Goal: Information Seeking & Learning: Learn about a topic

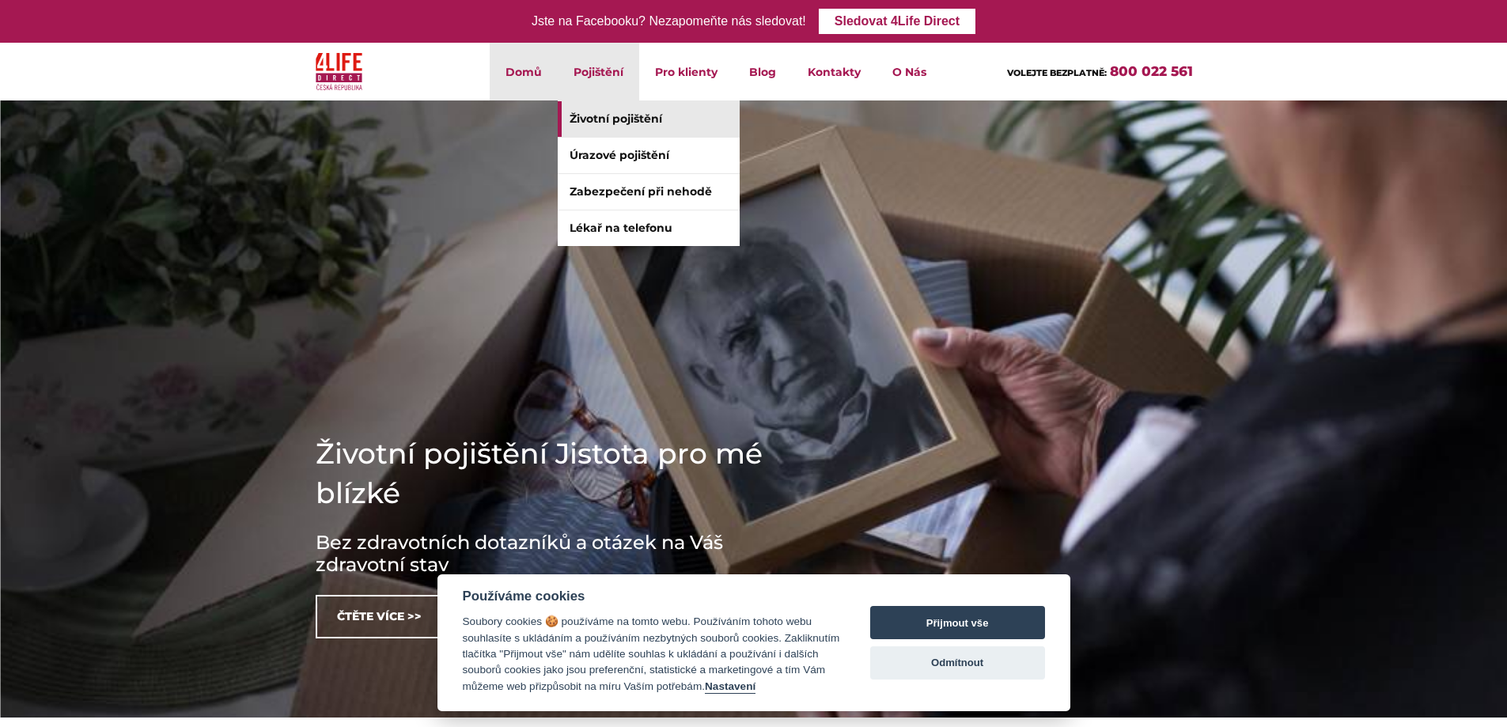
click at [643, 123] on link "Životní pojištění" at bounding box center [649, 119] width 182 height 36
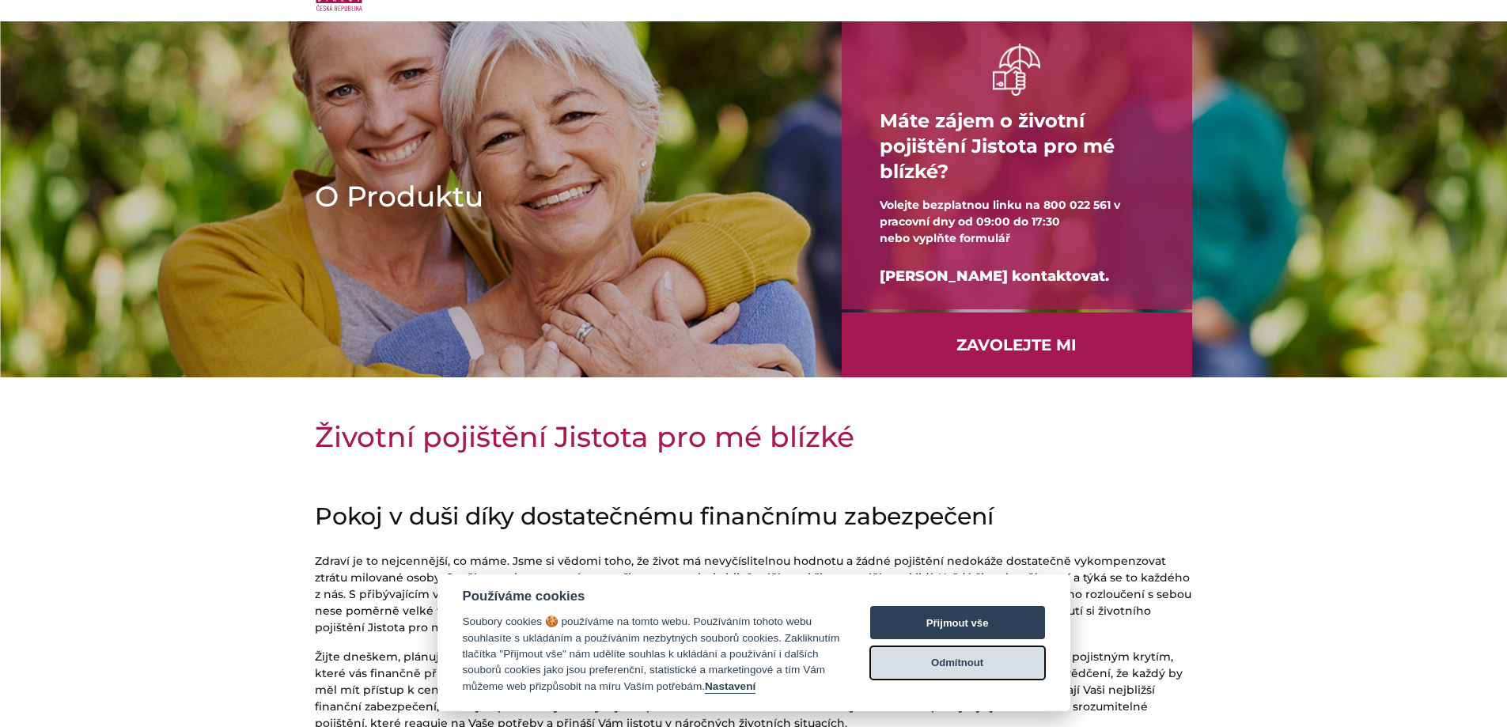
click at [987, 675] on button "Odmítnout" at bounding box center [957, 662] width 175 height 33
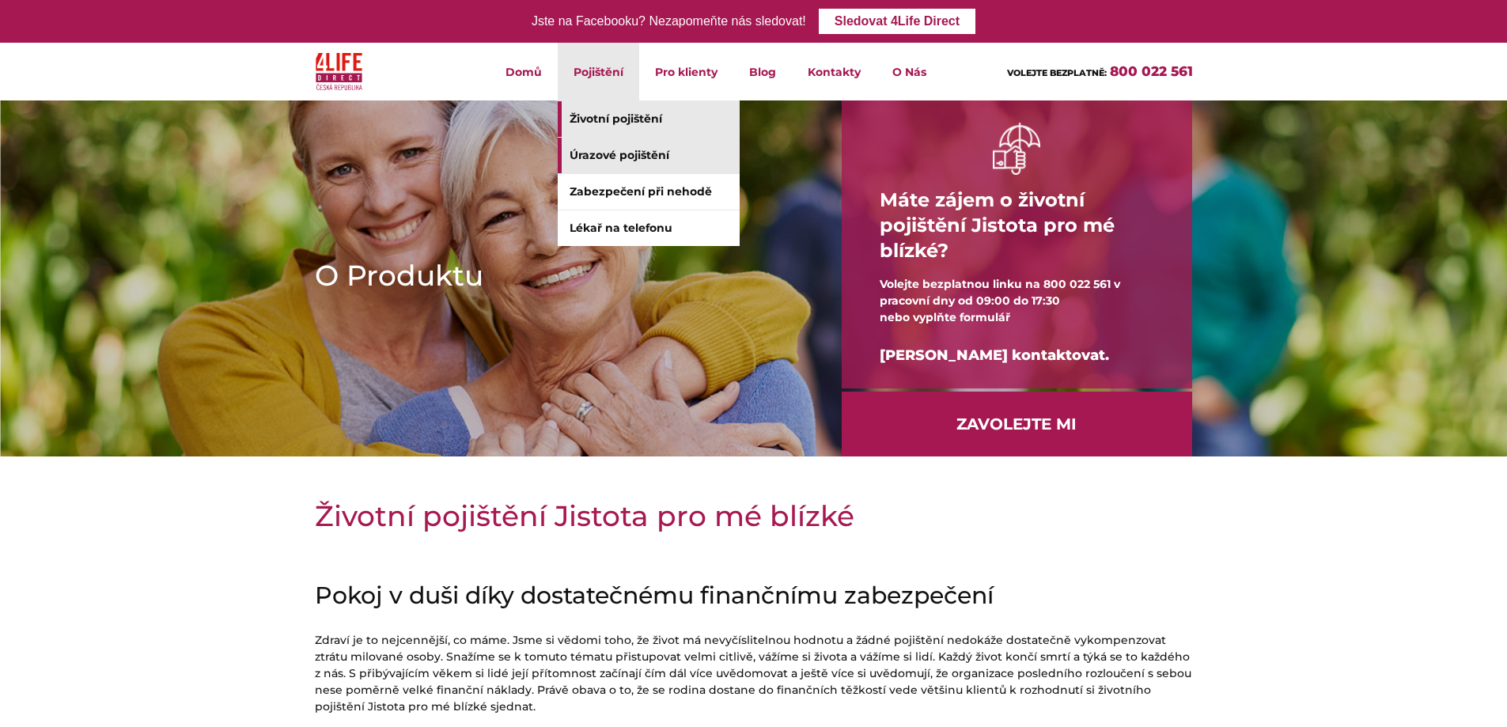
click at [609, 153] on link "Úrazové pojištění" at bounding box center [649, 156] width 182 height 36
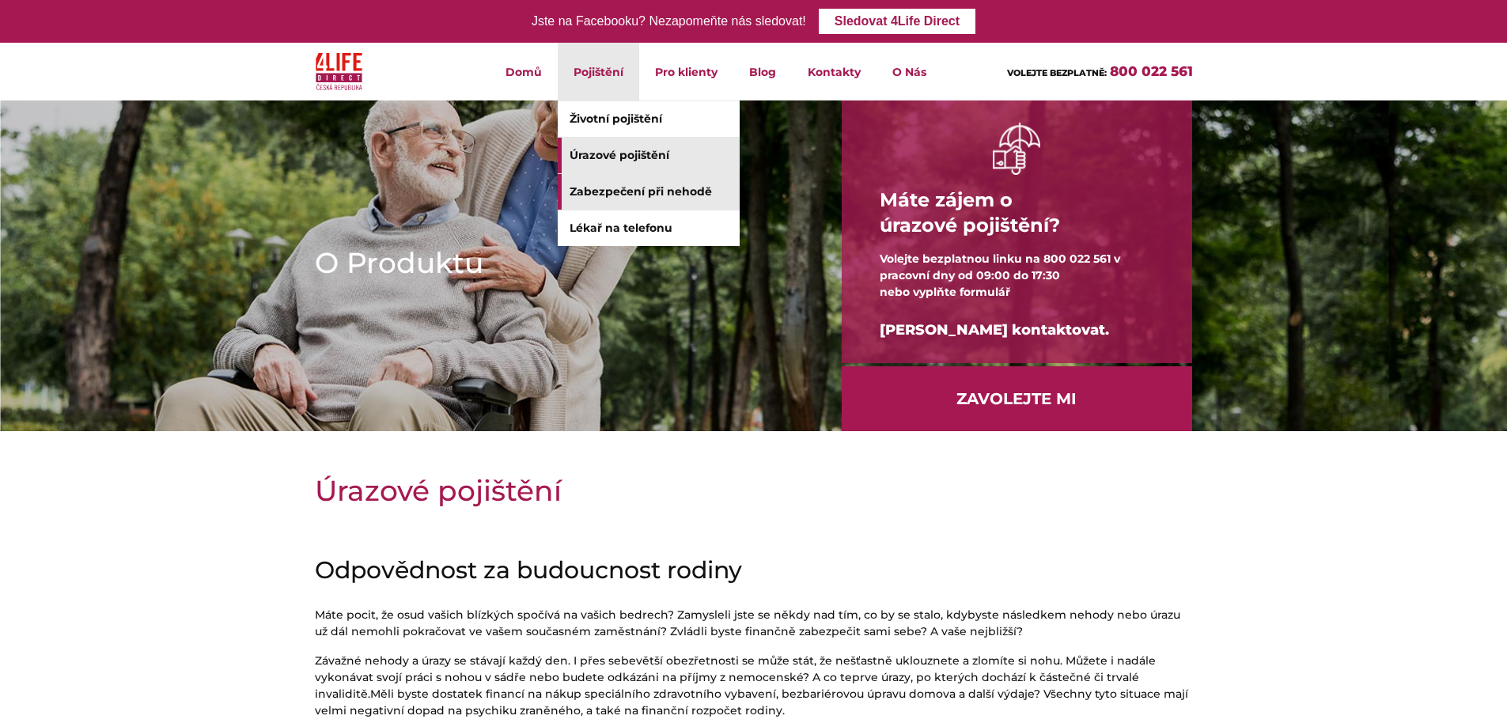
click at [608, 195] on link "Zabezpečení při nehodě" at bounding box center [649, 192] width 182 height 36
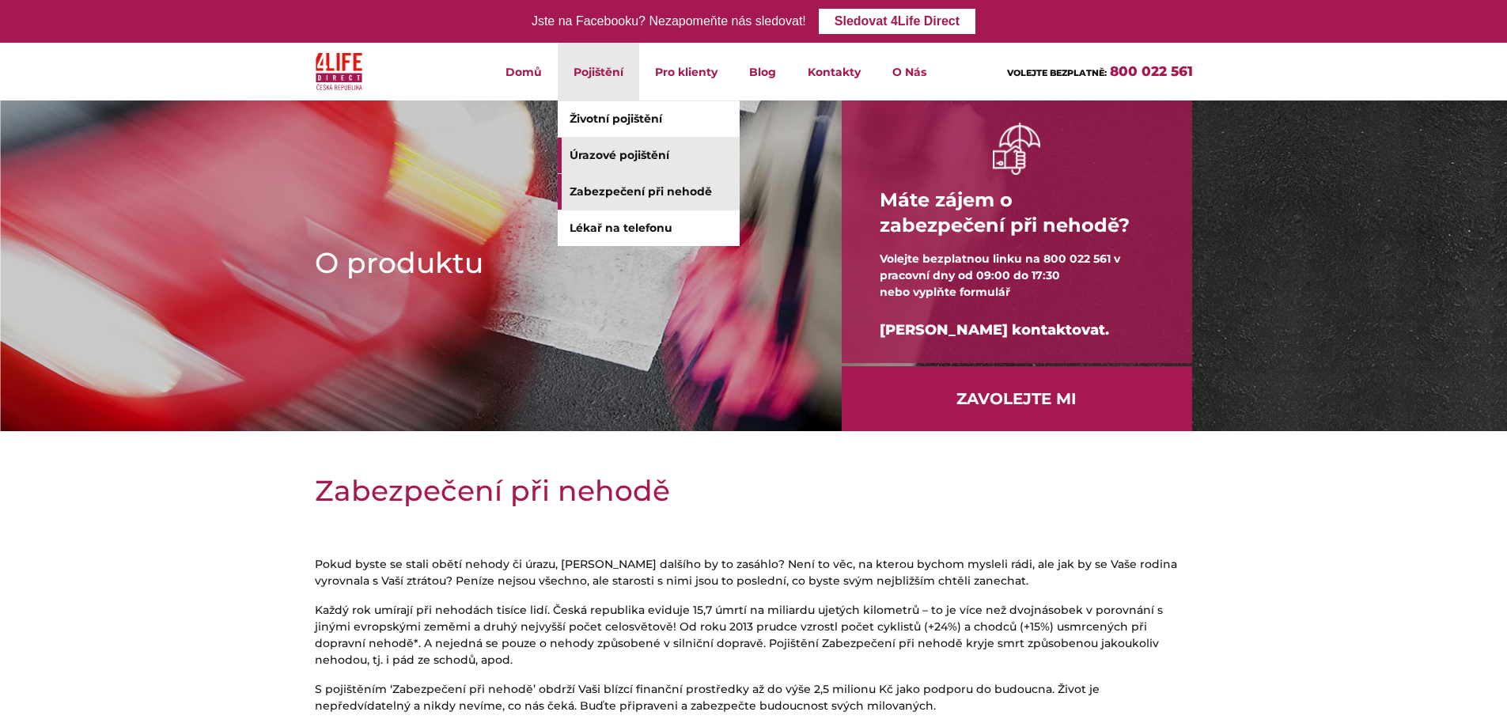
click at [616, 151] on link "Úrazové pojištění" at bounding box center [649, 156] width 182 height 36
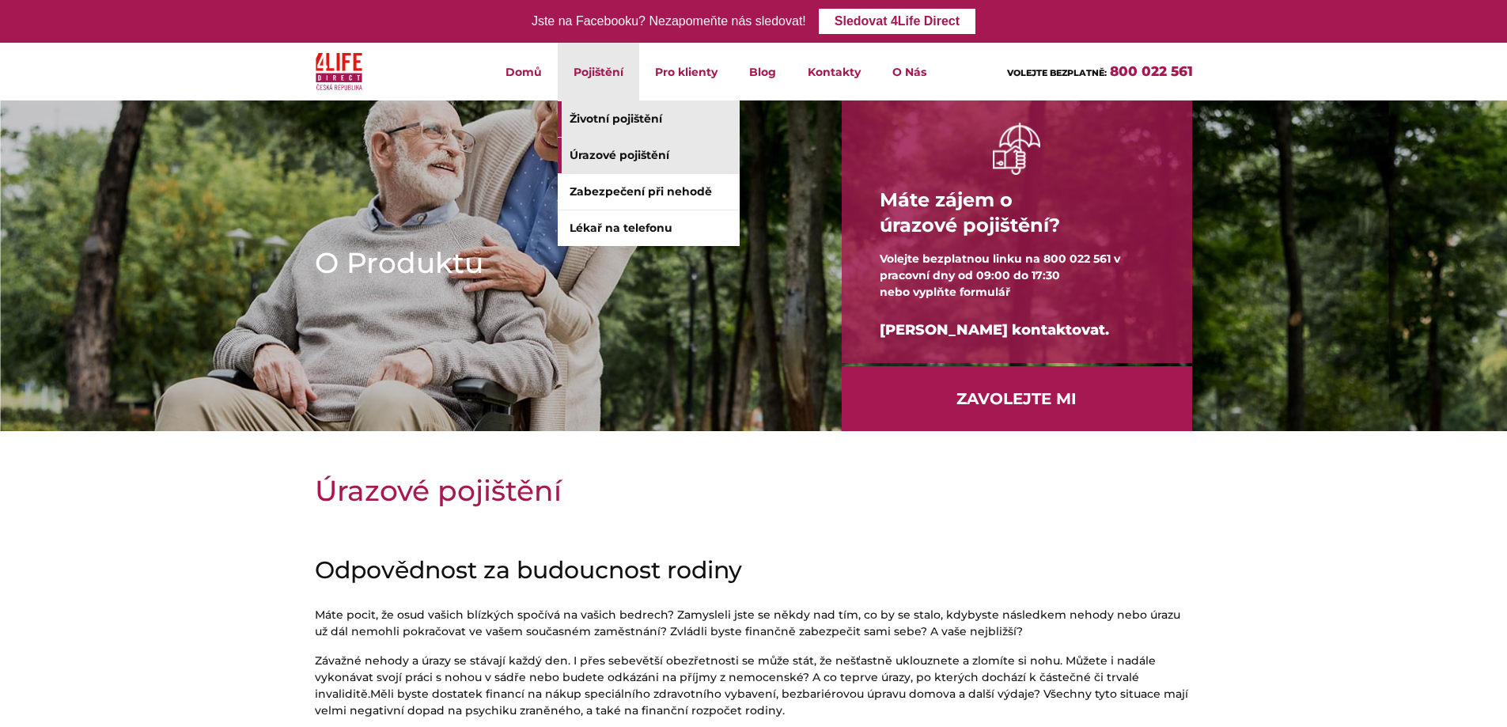
click at [609, 119] on link "Životní pojištění" at bounding box center [649, 119] width 182 height 36
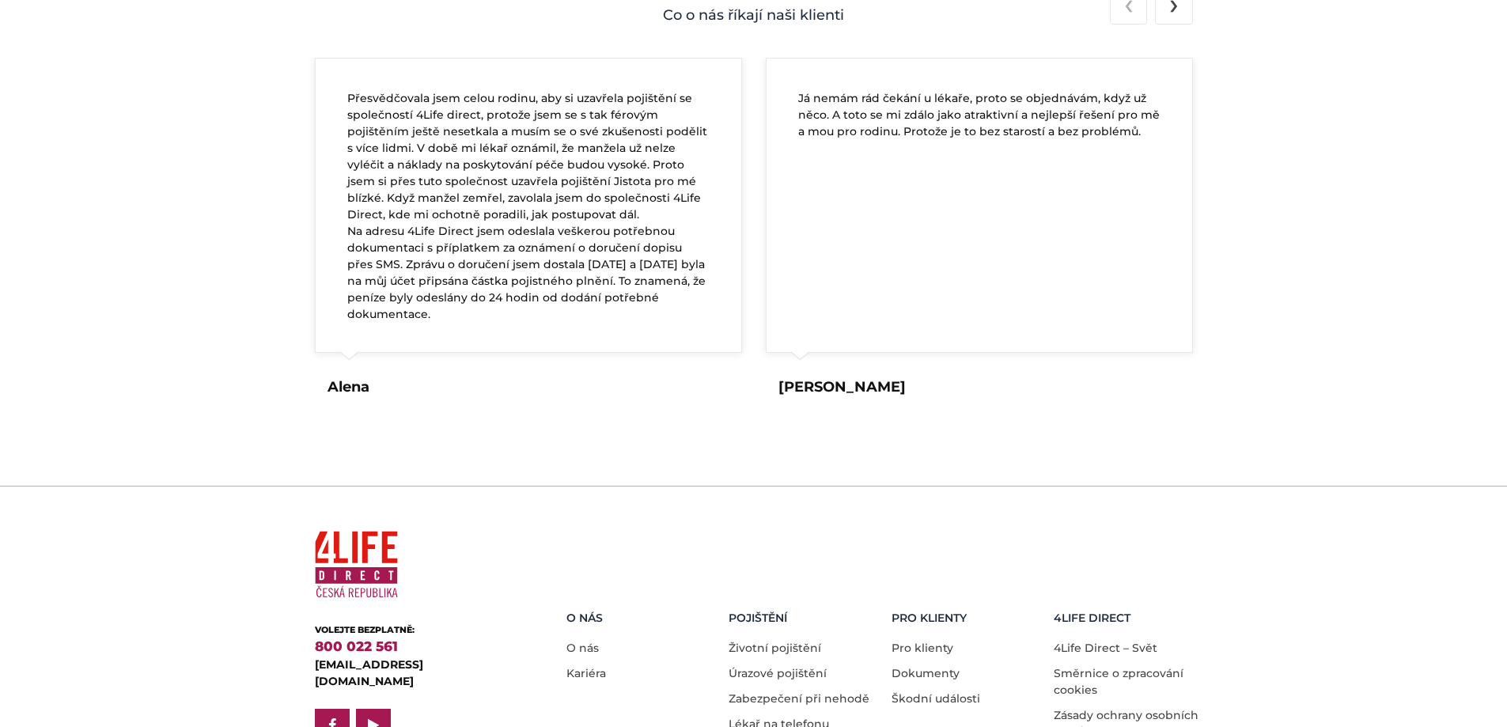
scroll to position [3005, 0]
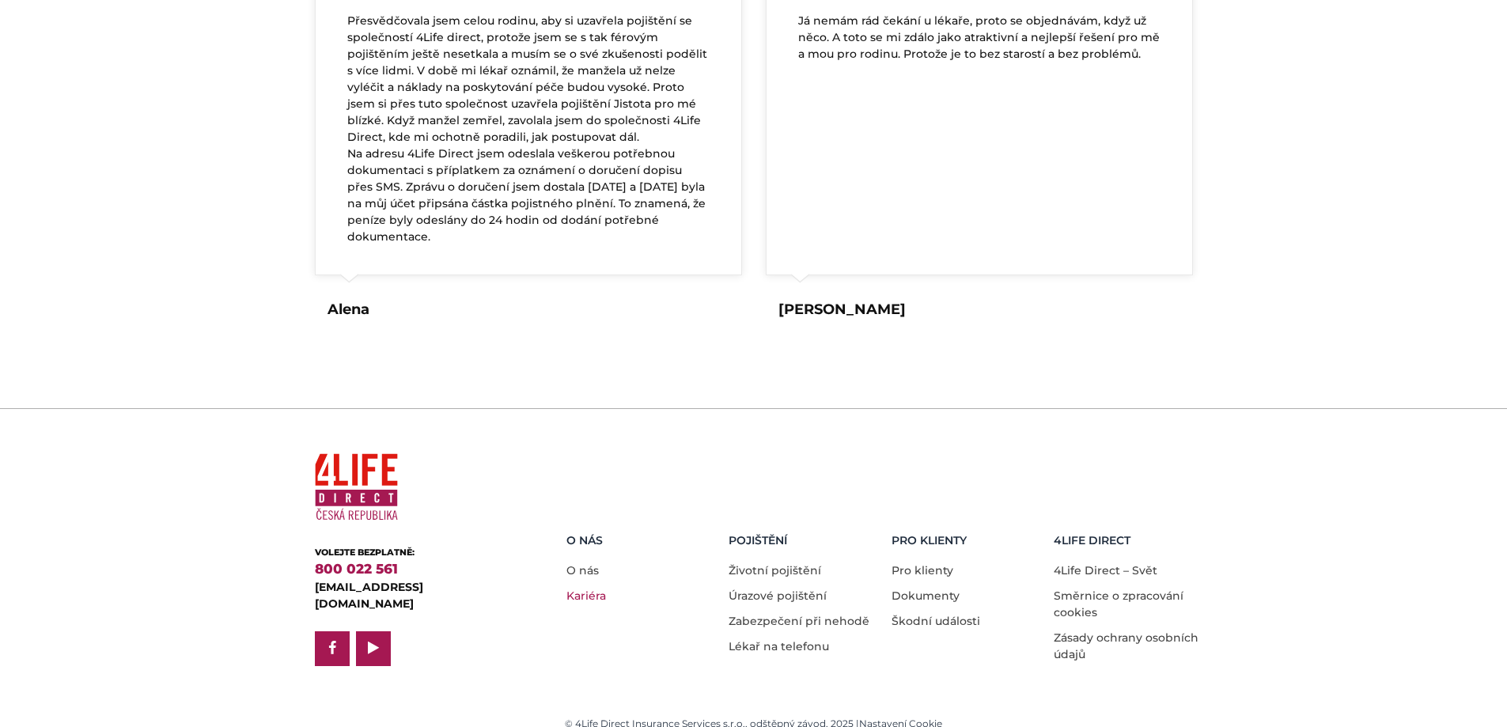
click at [580, 589] on link "Kariéra" at bounding box center [586, 596] width 40 height 14
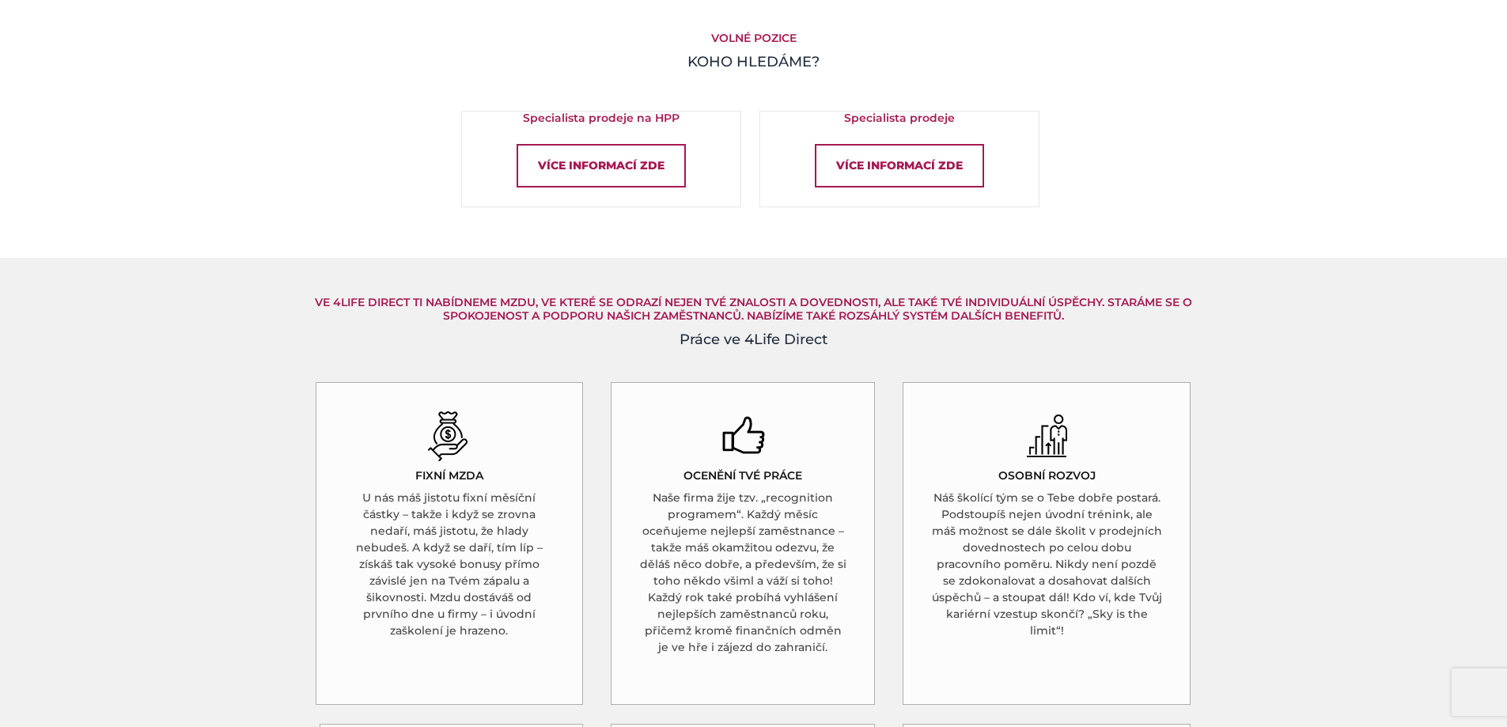
scroll to position [949, 0]
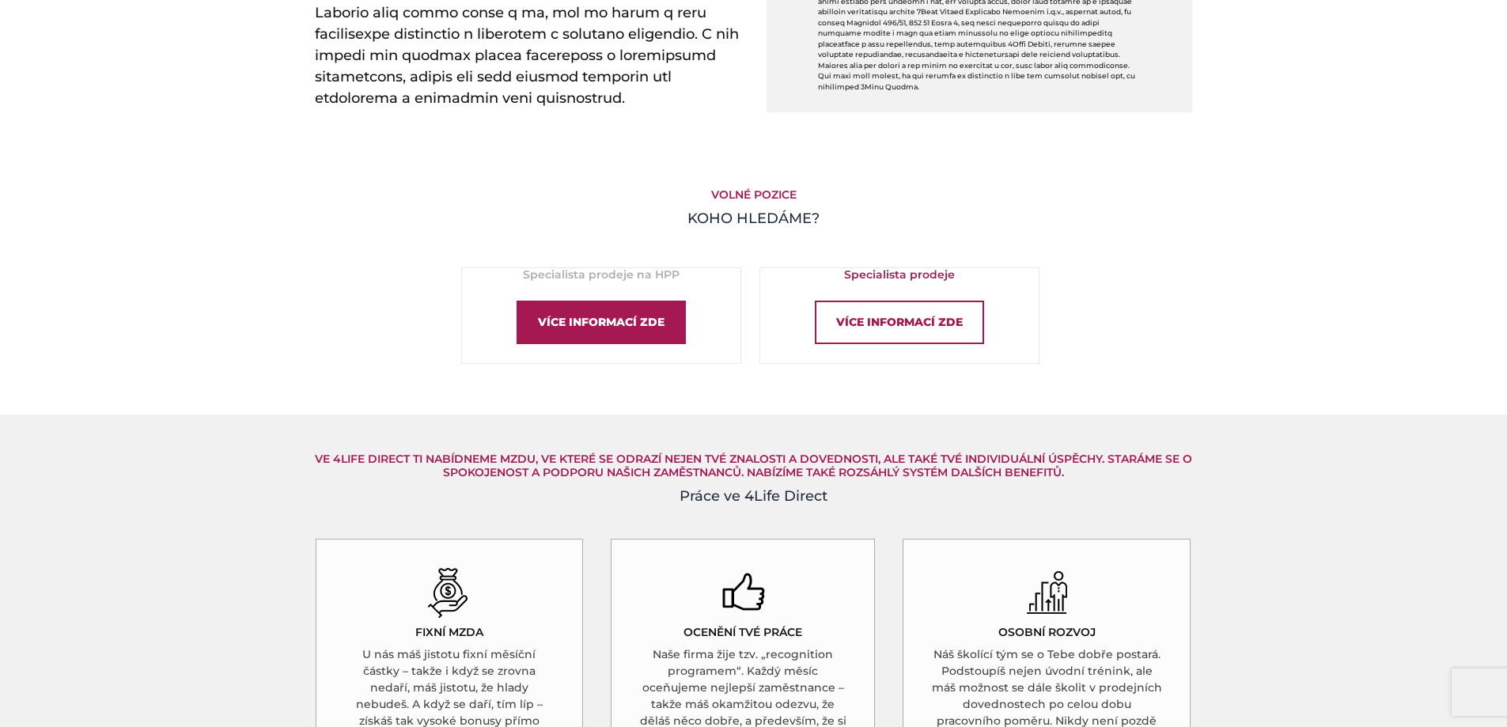
click at [566, 323] on div "Více informací zde" at bounding box center [601, 323] width 169 height 44
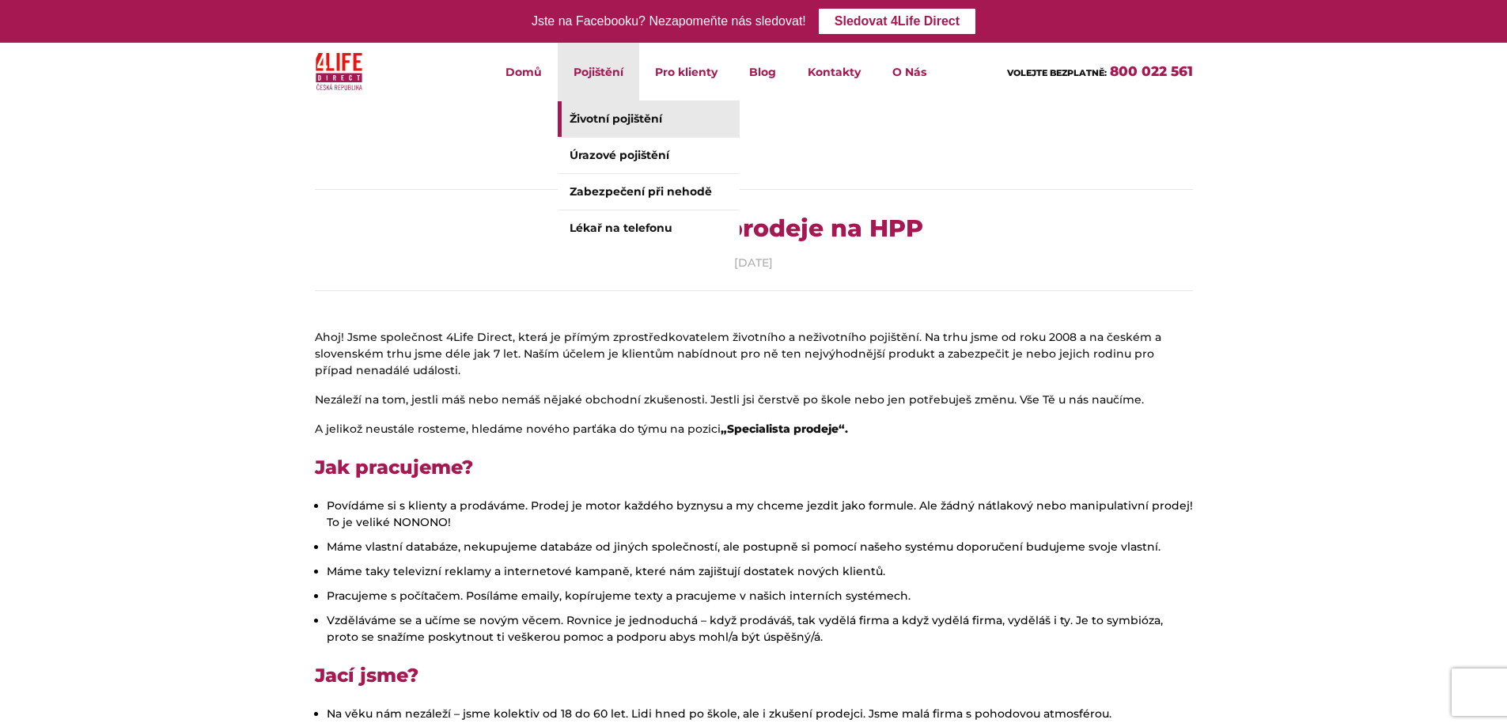
click at [612, 119] on link "Životní pojištění" at bounding box center [649, 119] width 182 height 36
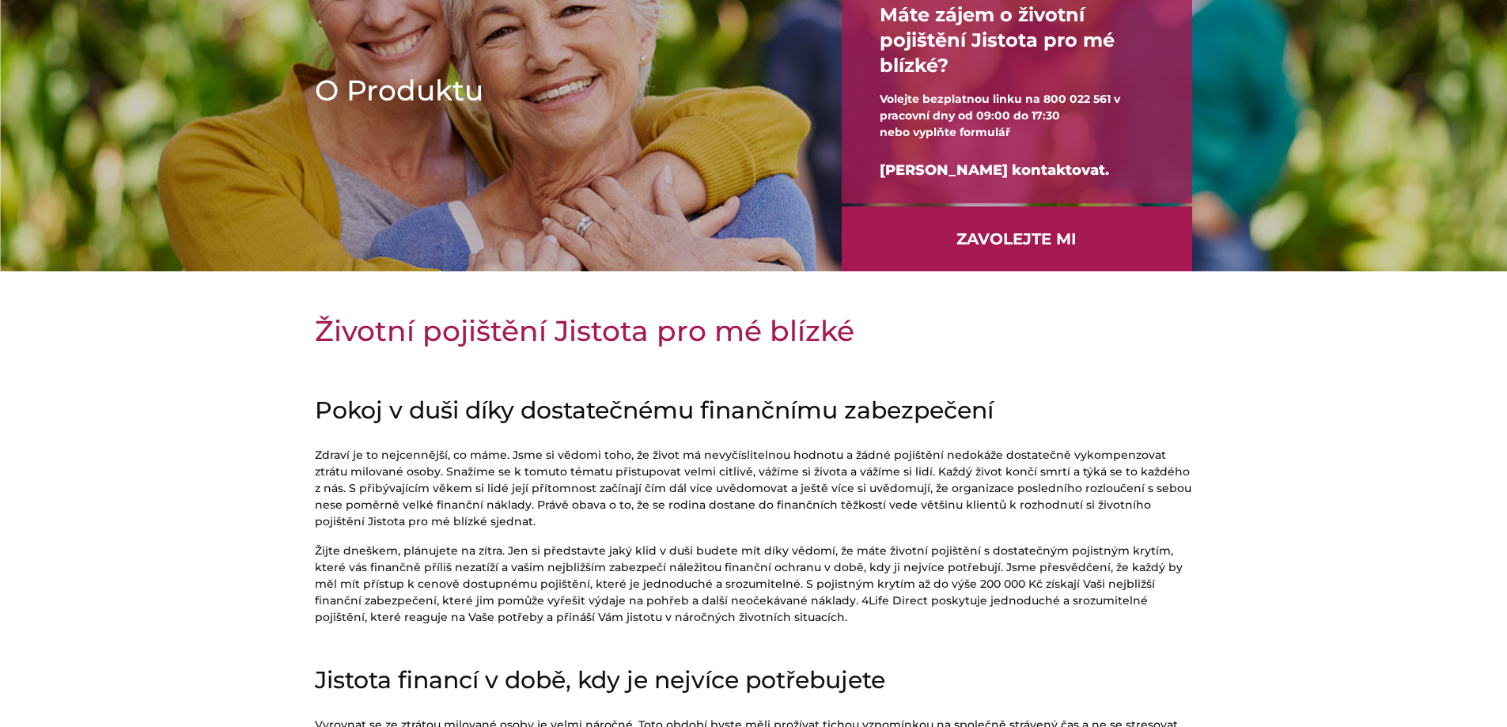
scroll to position [237, 0]
